Goal: Task Accomplishment & Management: Complete application form

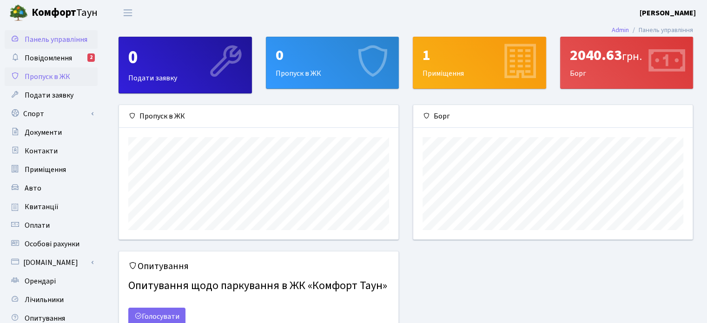
scroll to position [134, 279]
click at [25, 187] on span "Авто" at bounding box center [33, 188] width 17 height 10
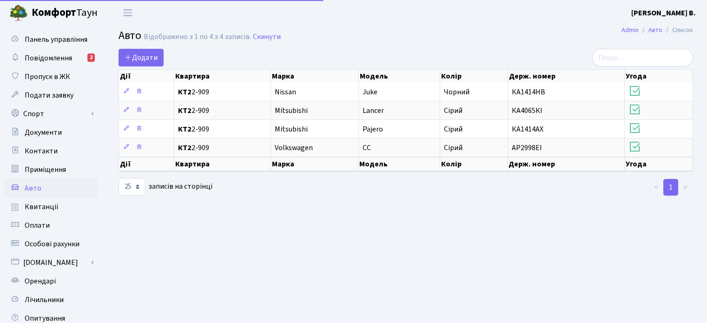
select select "25"
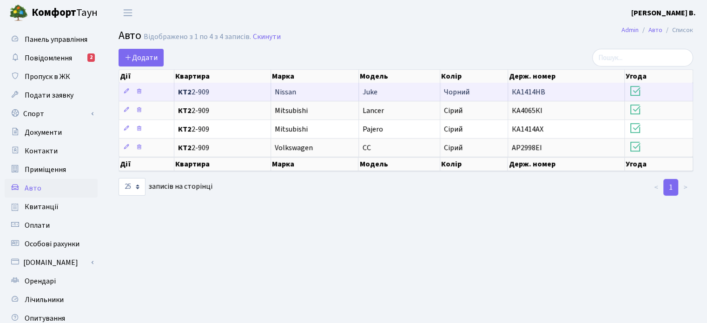
click at [638, 91] on icon at bounding box center [634, 91] width 13 height 13
click at [139, 91] on icon at bounding box center [139, 91] width 7 height 7
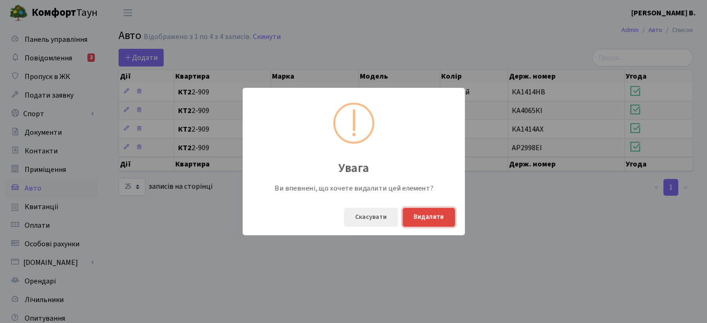
click at [425, 220] on button "Видалити" at bounding box center [428, 217] width 53 height 19
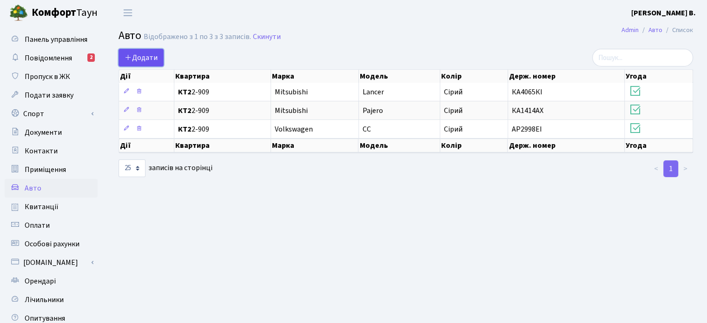
click at [146, 53] on span "Додати" at bounding box center [141, 58] width 33 height 10
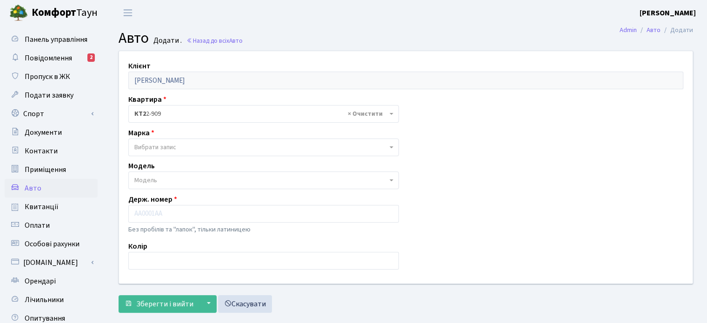
click at [173, 144] on span "Вибрати запис" at bounding box center [155, 147] width 42 height 9
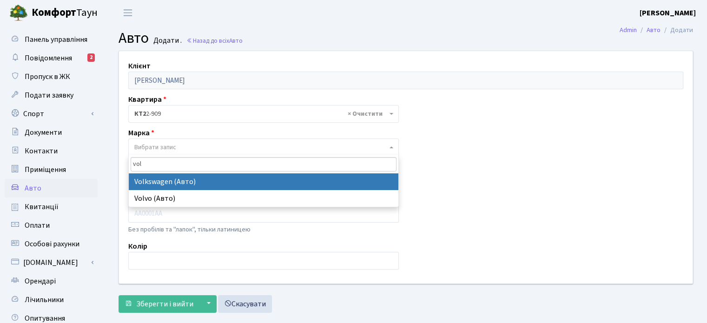
type input "vol"
select select "134"
select select
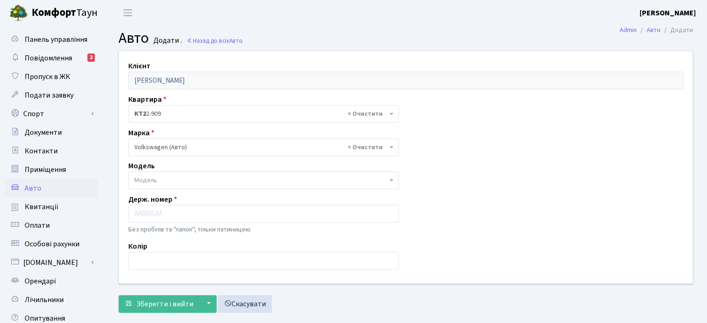
click at [177, 176] on span "Модель" at bounding box center [263, 180] width 270 height 18
type input "u"
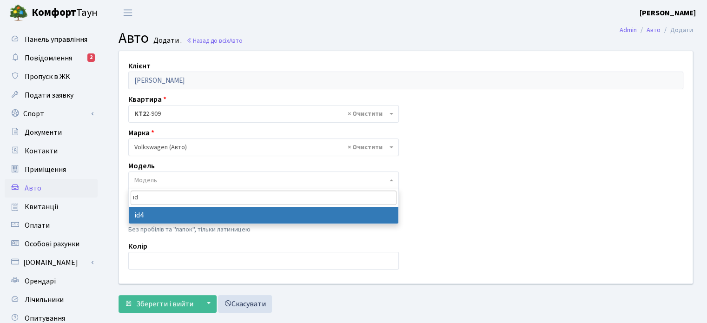
type input "id"
select select "6719"
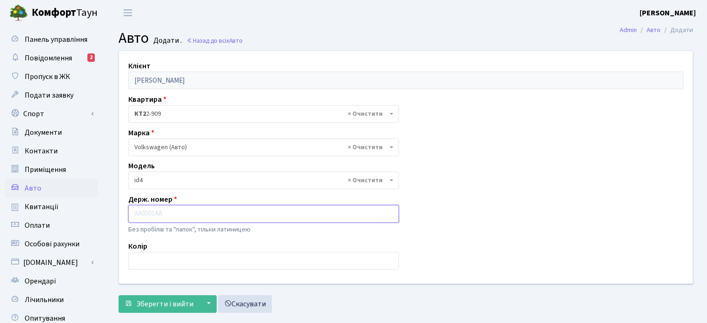
click at [160, 216] on input "text" at bounding box center [263, 214] width 270 height 18
type input "A"
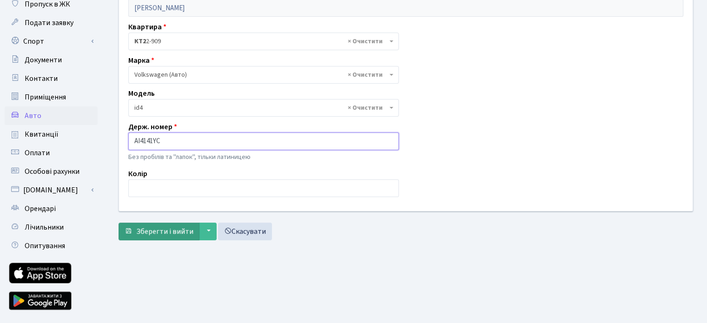
scroll to position [93, 0]
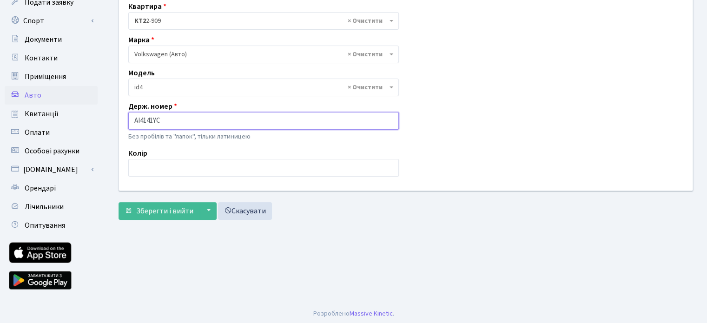
type input "AI4141YC"
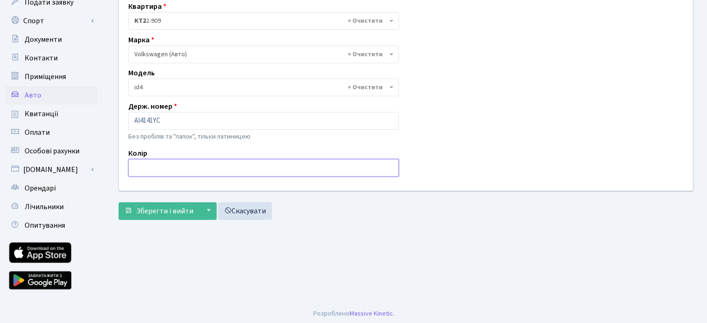
click at [162, 167] on input "text" at bounding box center [263, 168] width 270 height 18
type input "<"
type input "Білий"
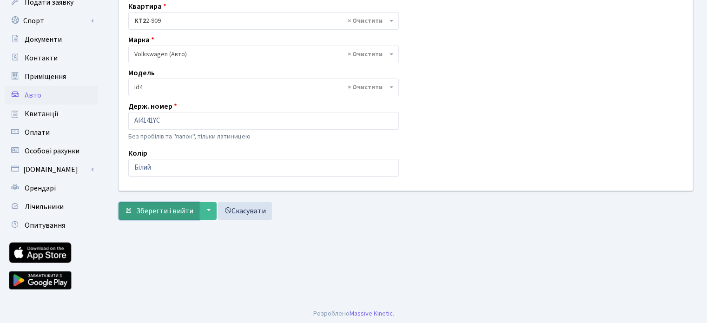
click at [161, 204] on button "Зберегти і вийти" at bounding box center [158, 211] width 81 height 18
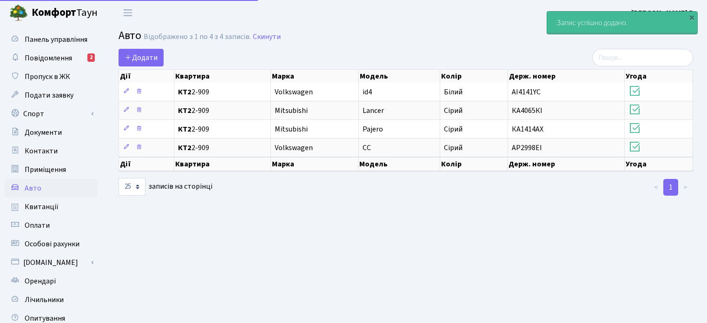
select select "25"
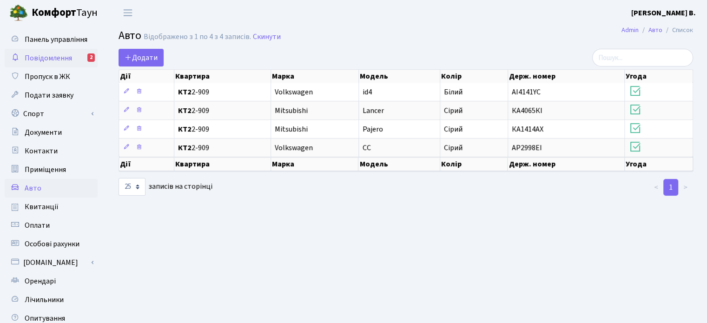
click at [56, 59] on span "Повідомлення" at bounding box center [48, 58] width 47 height 10
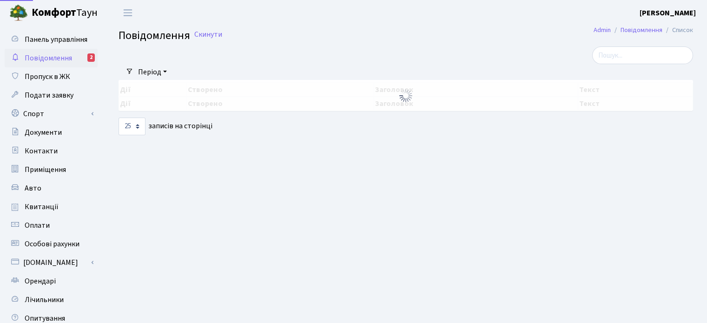
select select "25"
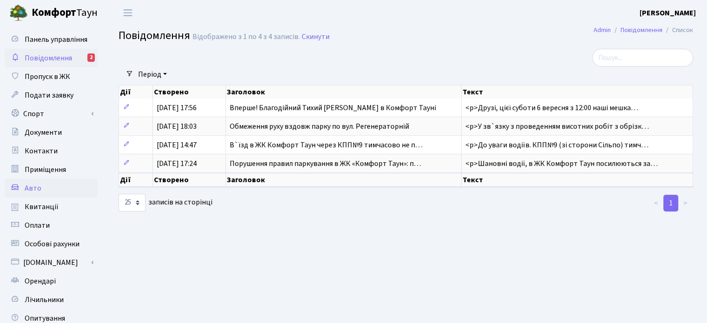
click at [28, 189] on span "Авто" at bounding box center [33, 188] width 17 height 10
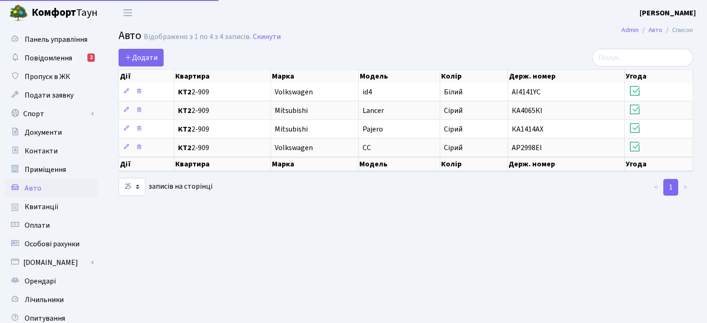
select select "25"
click at [69, 42] on span "Панель управління" at bounding box center [56, 39] width 63 height 10
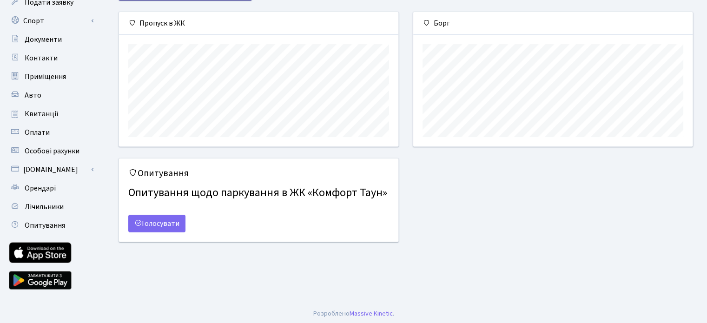
scroll to position [95, 0]
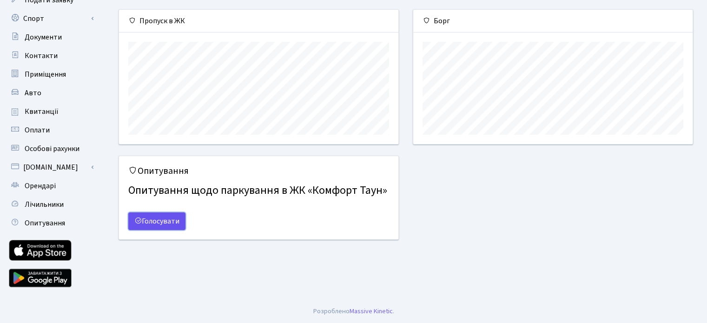
click at [180, 226] on link "Голосувати" at bounding box center [156, 221] width 57 height 18
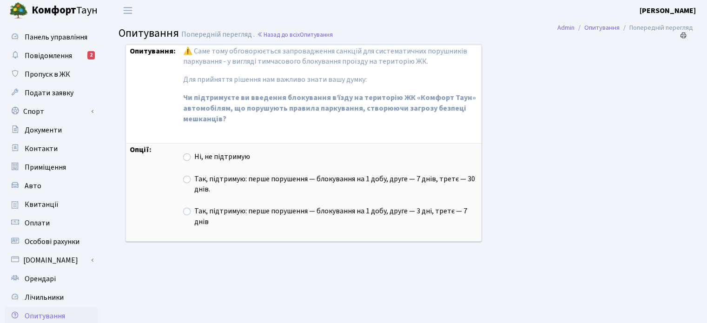
scroll to position [5, 0]
click at [194, 178] on label "Так, підтримую: перше порушення — блокування на 1 добу, друге — 7 днів, третє —…" at bounding box center [335, 183] width 283 height 21
click at [194, 178] on input "Так, підтримую: перше порушення — блокування на 1 добу, друге — 7 днів, третє —…" at bounding box center [197, 176] width 6 height 6
radio input "true"
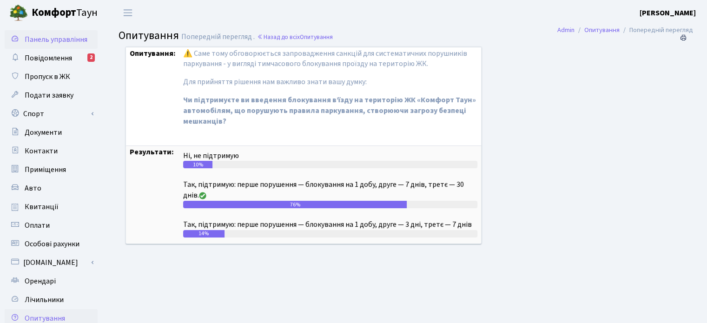
click at [57, 39] on span "Панель управління" at bounding box center [56, 39] width 63 height 10
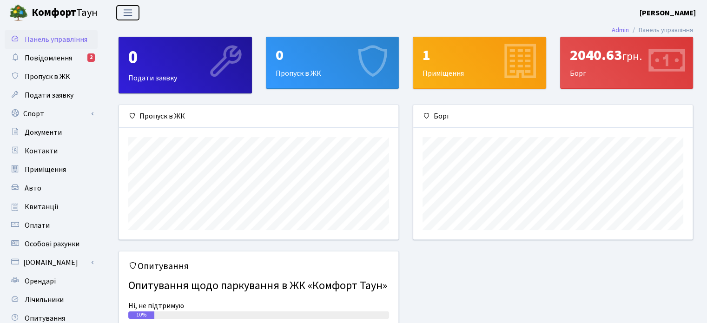
click at [128, 13] on span "Переключити навігацію" at bounding box center [128, 12] width 14 height 11
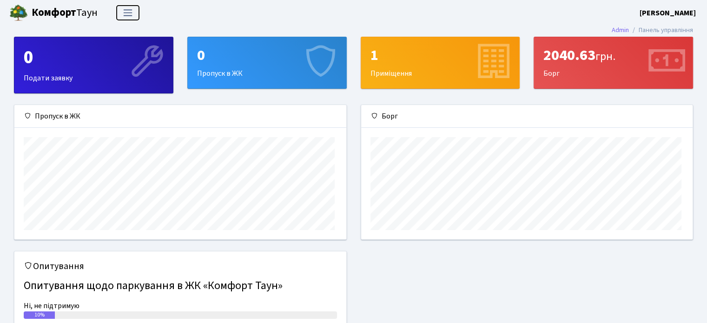
scroll to position [134, 331]
click at [128, 13] on span "Переключити навігацію" at bounding box center [128, 12] width 14 height 11
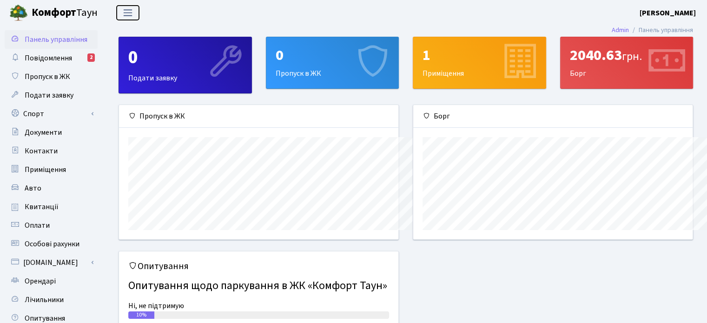
scroll to position [0, 0]
